Goal: Find specific page/section: Find specific page/section

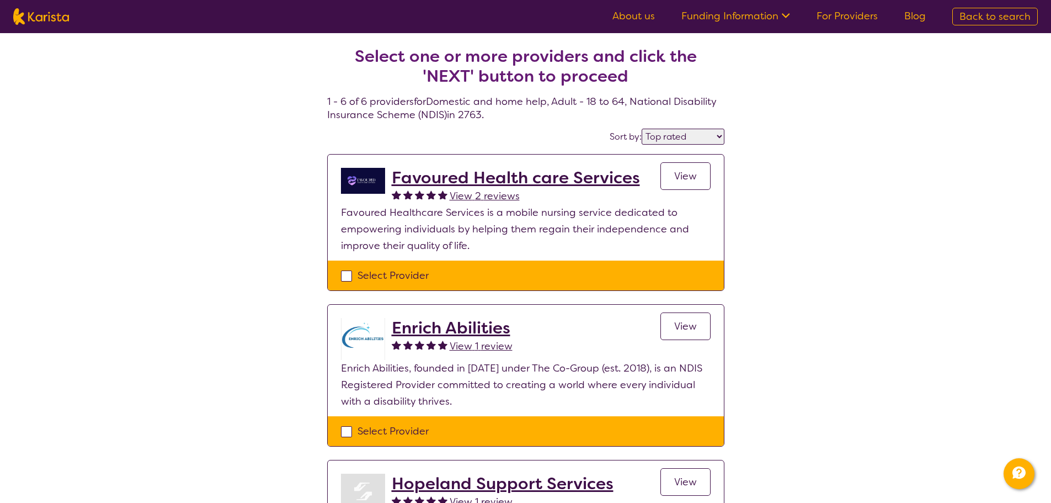
select select "by_score"
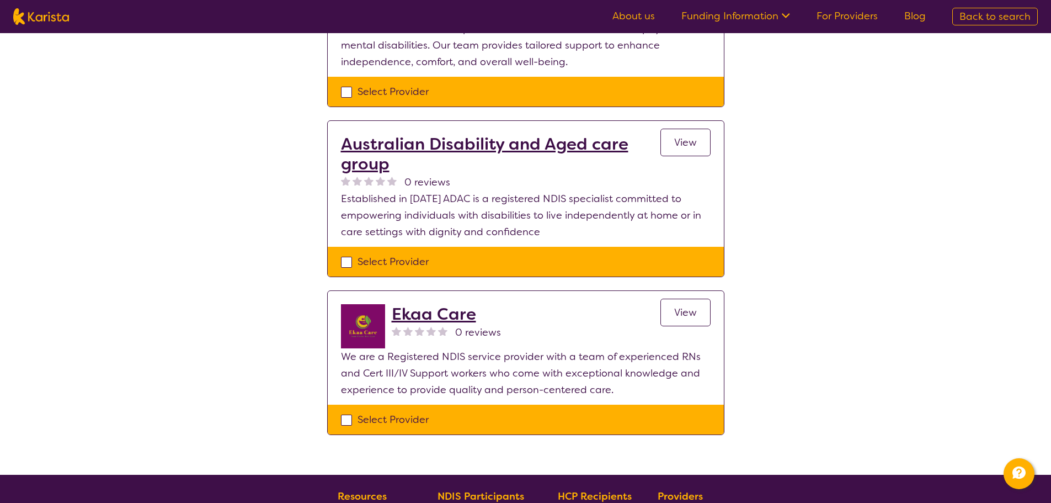
scroll to position [662, 0]
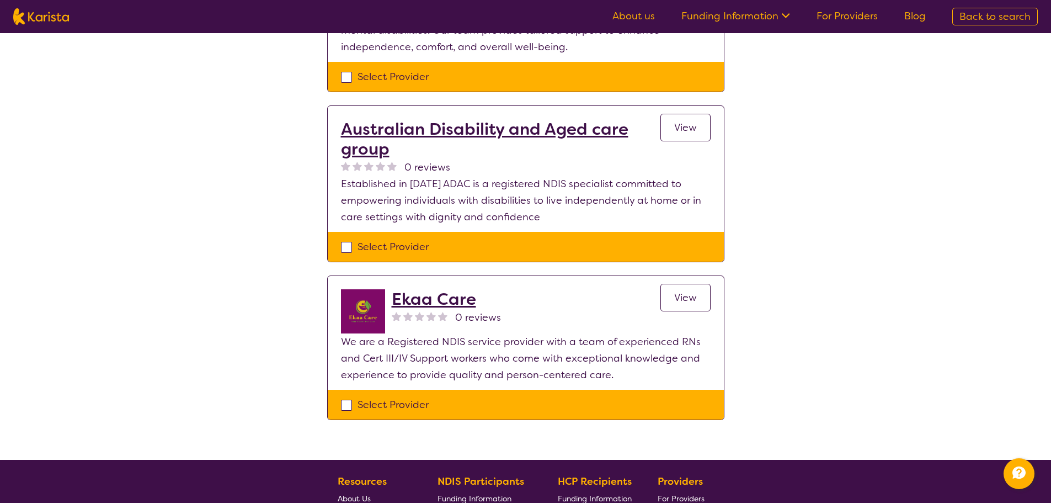
click at [56, 23] on img at bounding box center [41, 16] width 56 height 17
select select "Support worker"
select select "AD"
select select "NDIS"
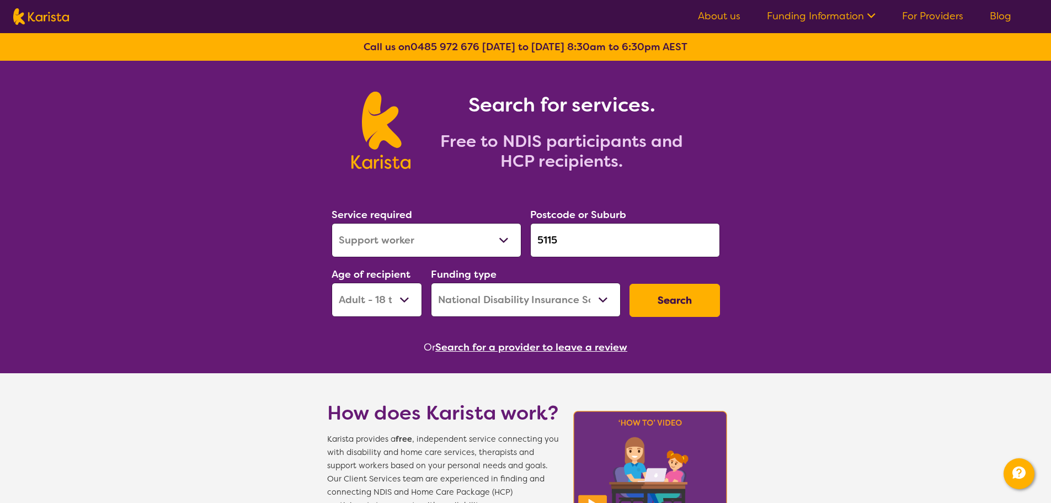
drag, startPoint x: 551, startPoint y: 354, endPoint x: 555, endPoint y: 345, distance: 9.4
click at [553, 353] on button "Search for a provider to leave a review" at bounding box center [531, 347] width 192 height 17
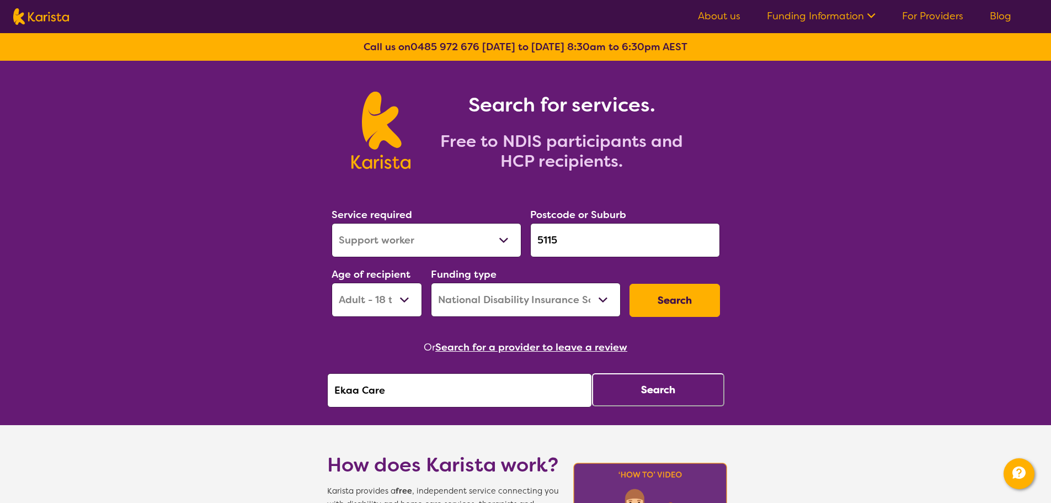
click at [555, 345] on button "Search for a provider to leave a review" at bounding box center [531, 347] width 192 height 17
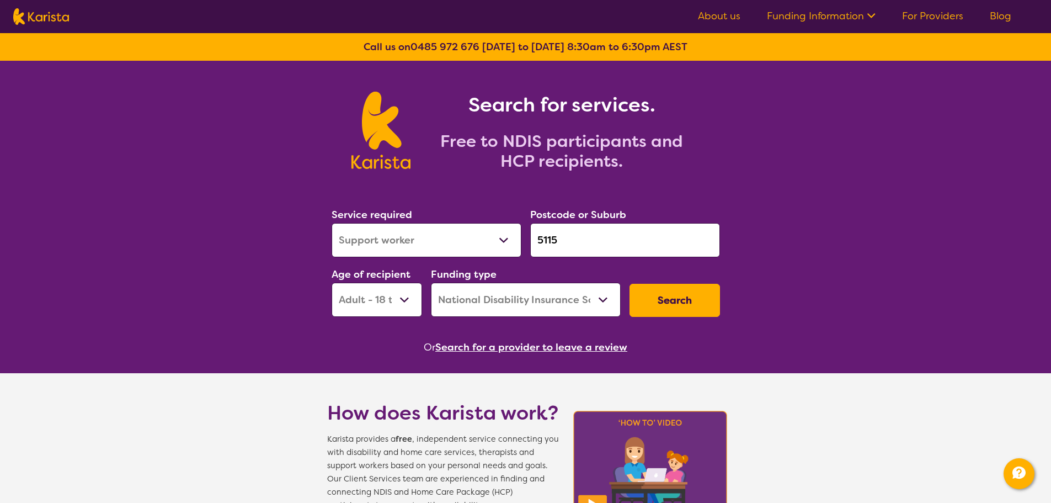
click at [509, 344] on button "Search for a provider to leave a review" at bounding box center [531, 347] width 192 height 17
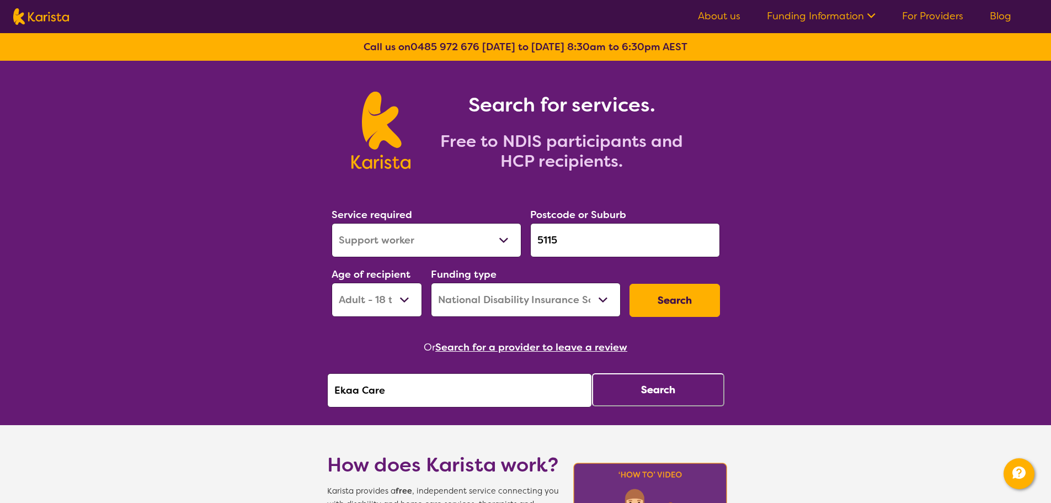
drag, startPoint x: 317, startPoint y: 416, endPoint x: 167, endPoint y: 421, distance: 150.2
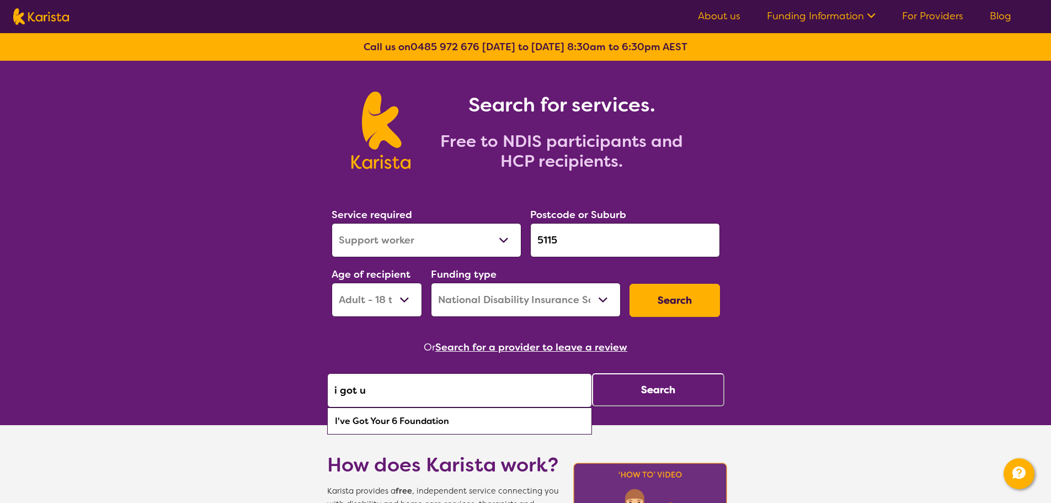
drag, startPoint x: 537, startPoint y: 422, endPoint x: 633, endPoint y: 380, distance: 104.6
click at [540, 418] on div "I've Got Your 6 Foundation" at bounding box center [460, 421] width 254 height 21
type input "I've Got Your 6 Foundation"
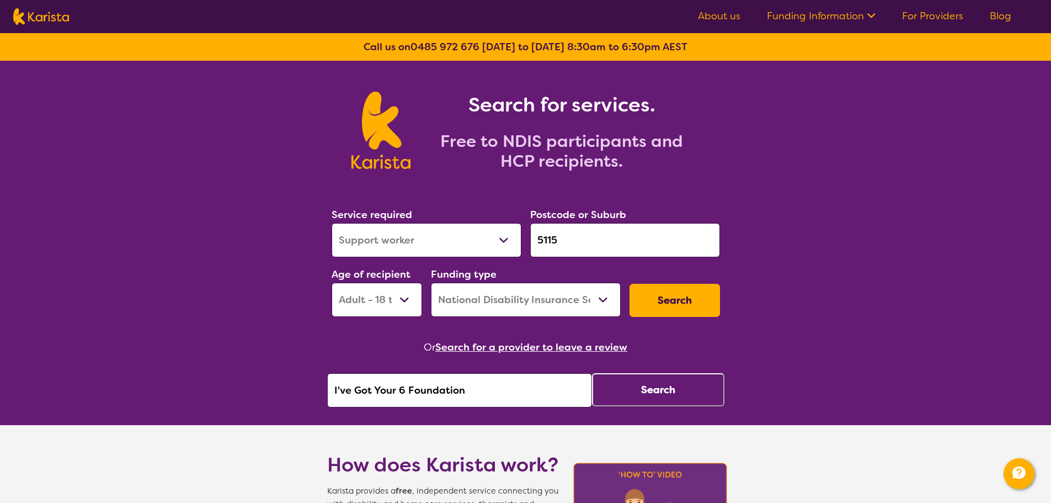
click at [633, 380] on button "Search" at bounding box center [658, 389] width 132 height 33
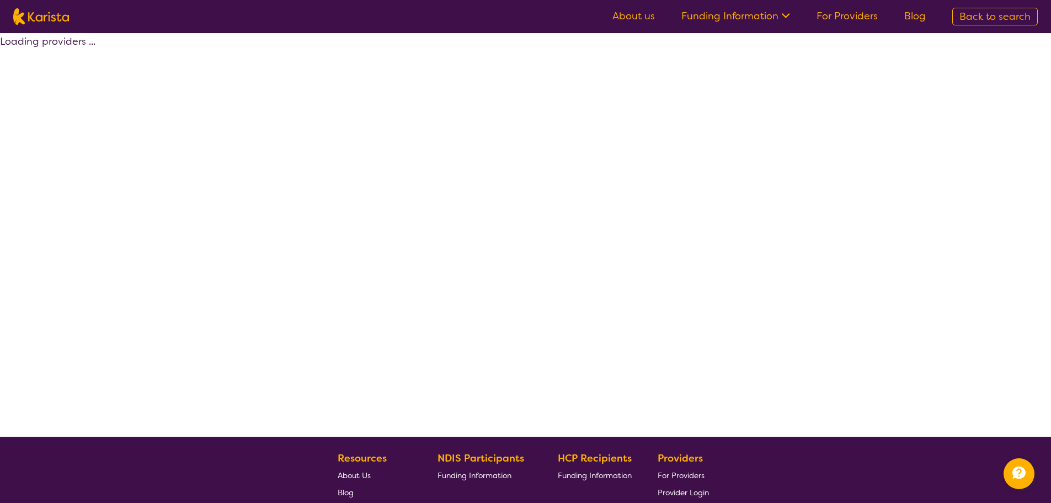
select select "by_score"
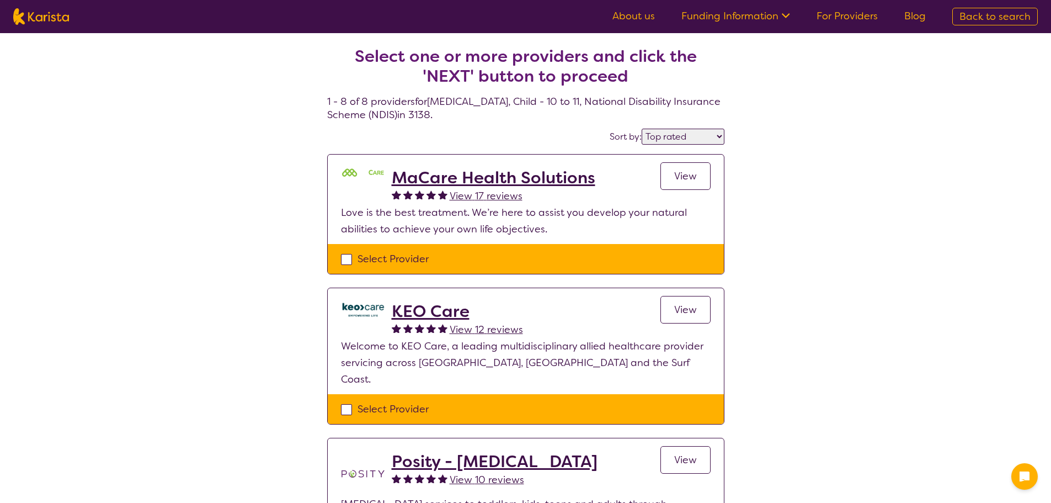
select select "by_score"
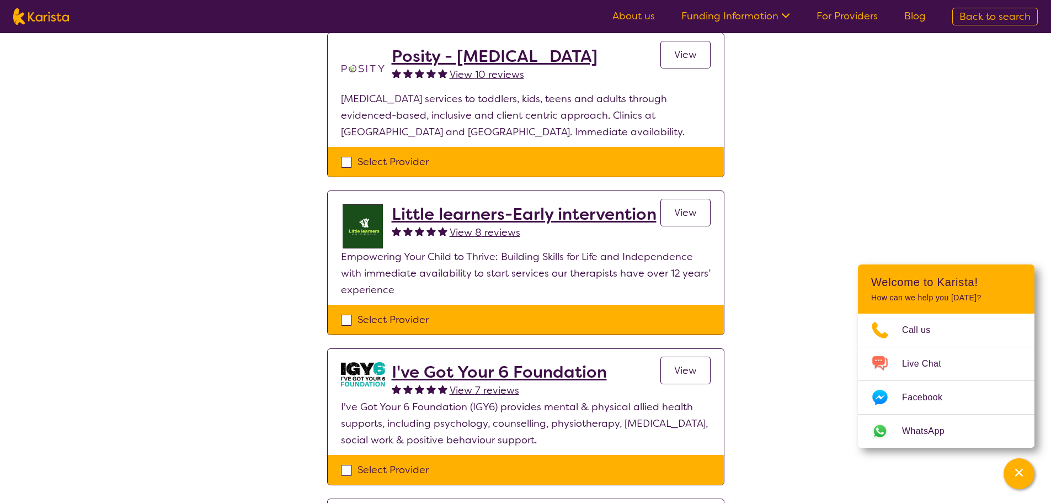
scroll to position [221, 0]
